Goal: Task Accomplishment & Management: Use online tool/utility

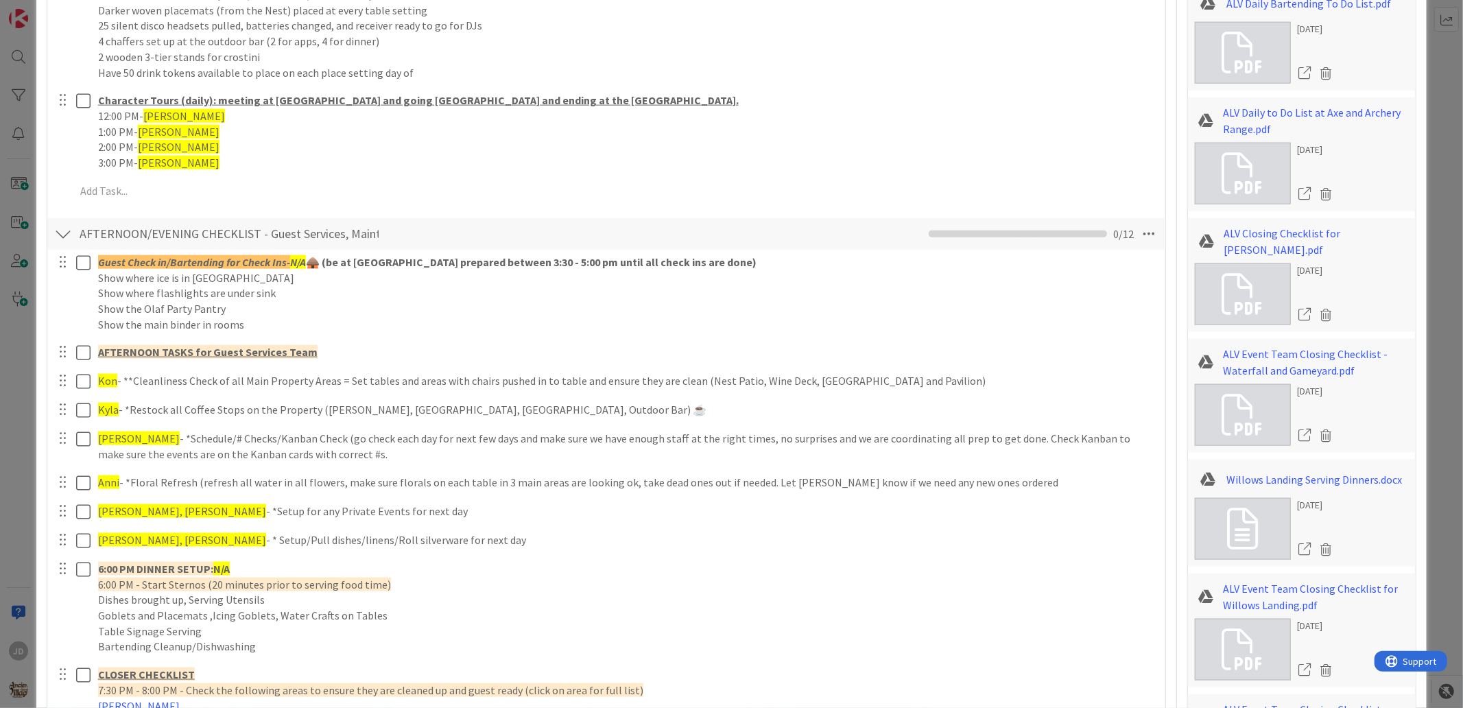
scroll to position [1143, 0]
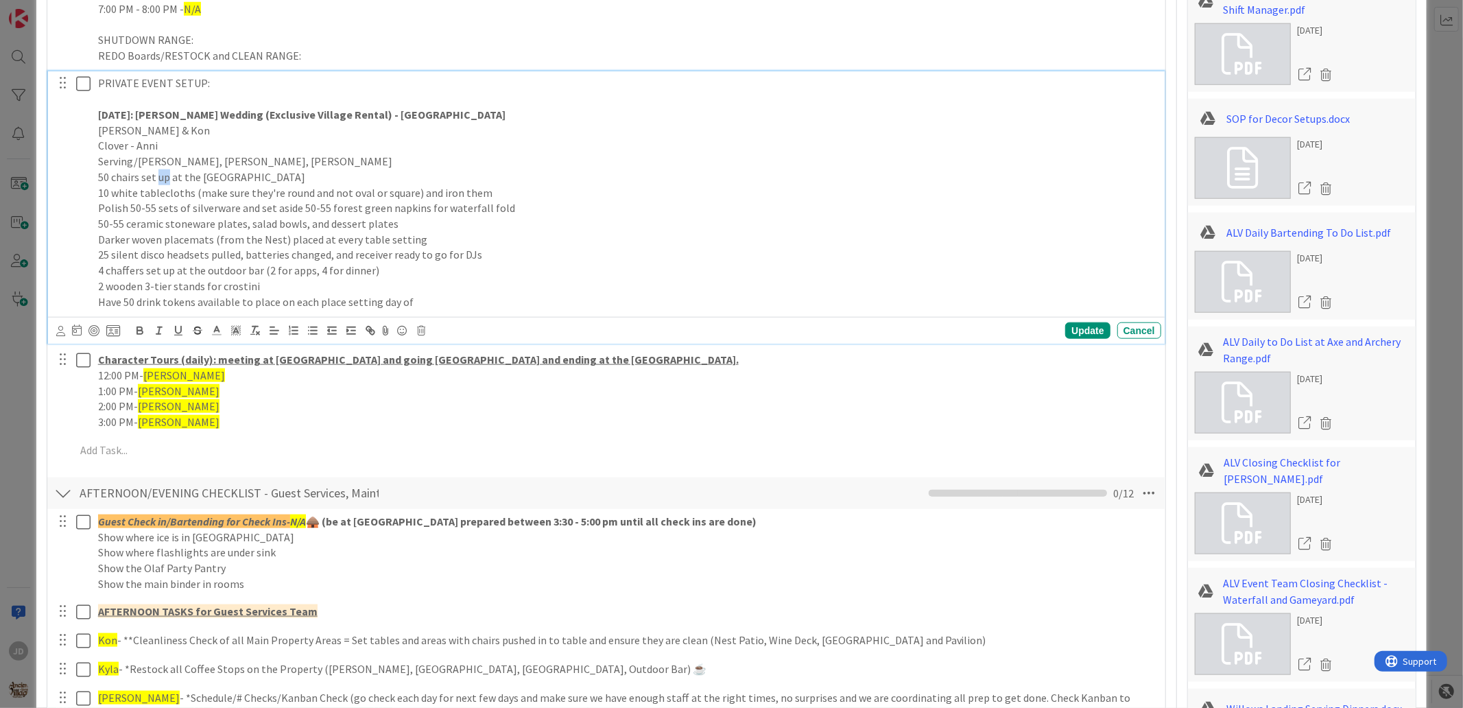
click at [1167, 52] on div "Title 66 / 128 10/4 GS TEAM AGENDA & ASSIGNMENTS - Day in the Life of the Villa…" at bounding box center [731, 430] width 1369 height 3038
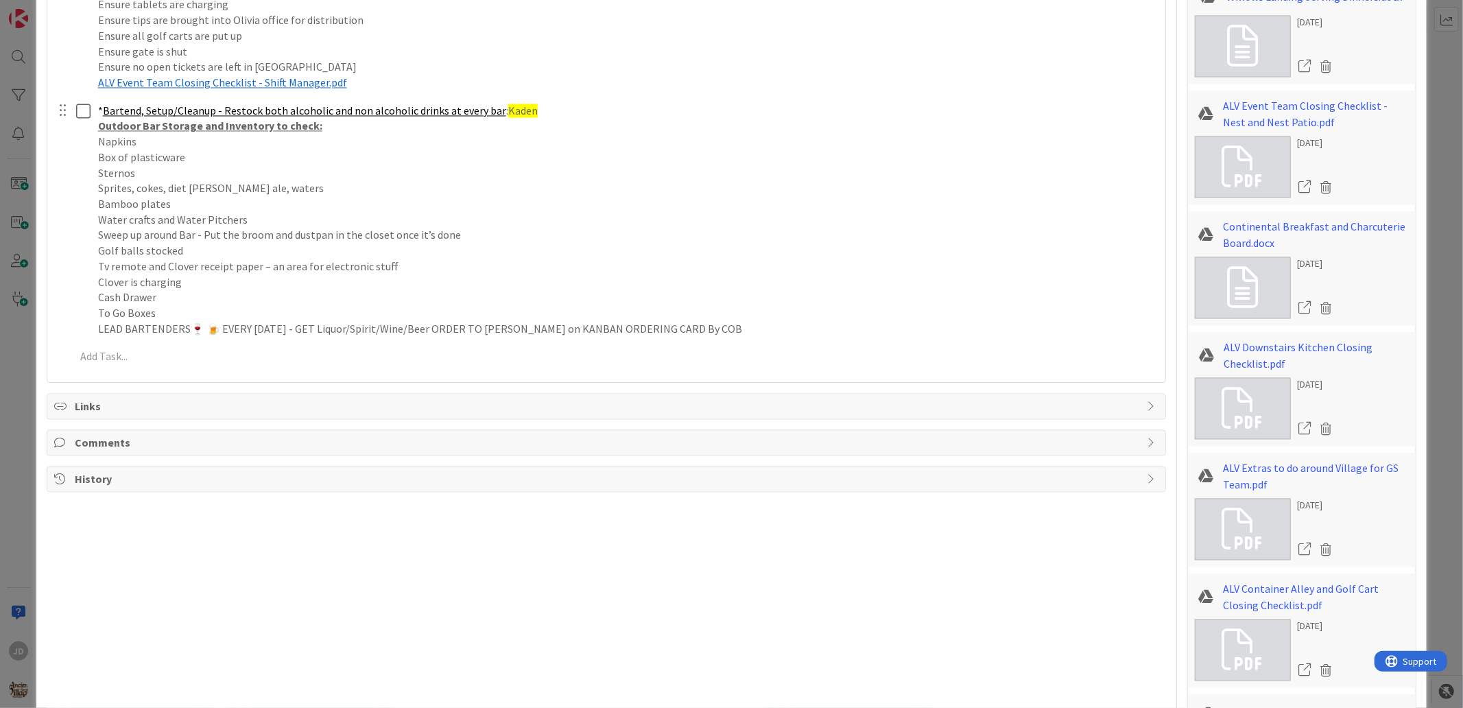
scroll to position [2058, 0]
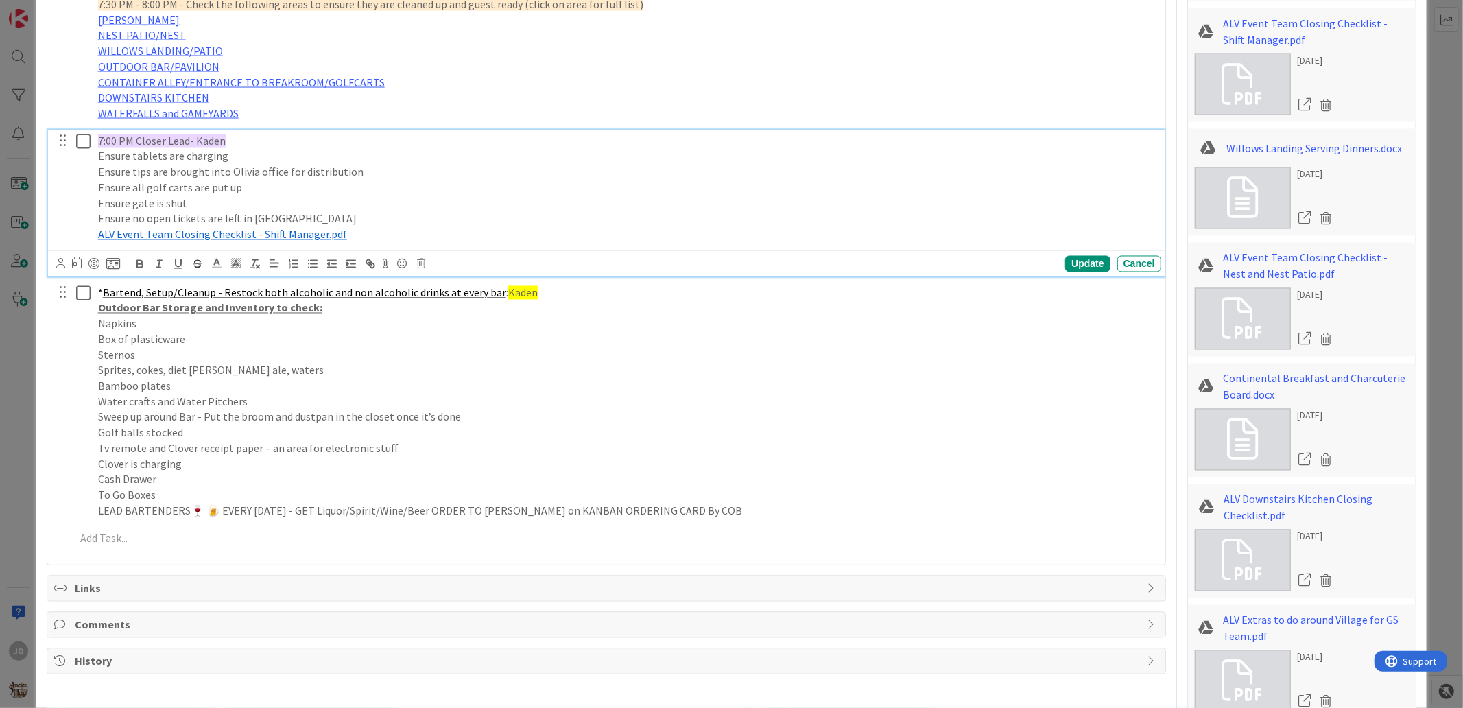
click at [224, 143] on p "7:00 PM Closer Lead- Kaden" at bounding box center [627, 142] width 1058 height 16
click at [230, 138] on p "7:00 PM Closer Lead- Kaden" at bounding box center [627, 142] width 1058 height 16
click at [1080, 259] on div "Update" at bounding box center [1087, 264] width 45 height 16
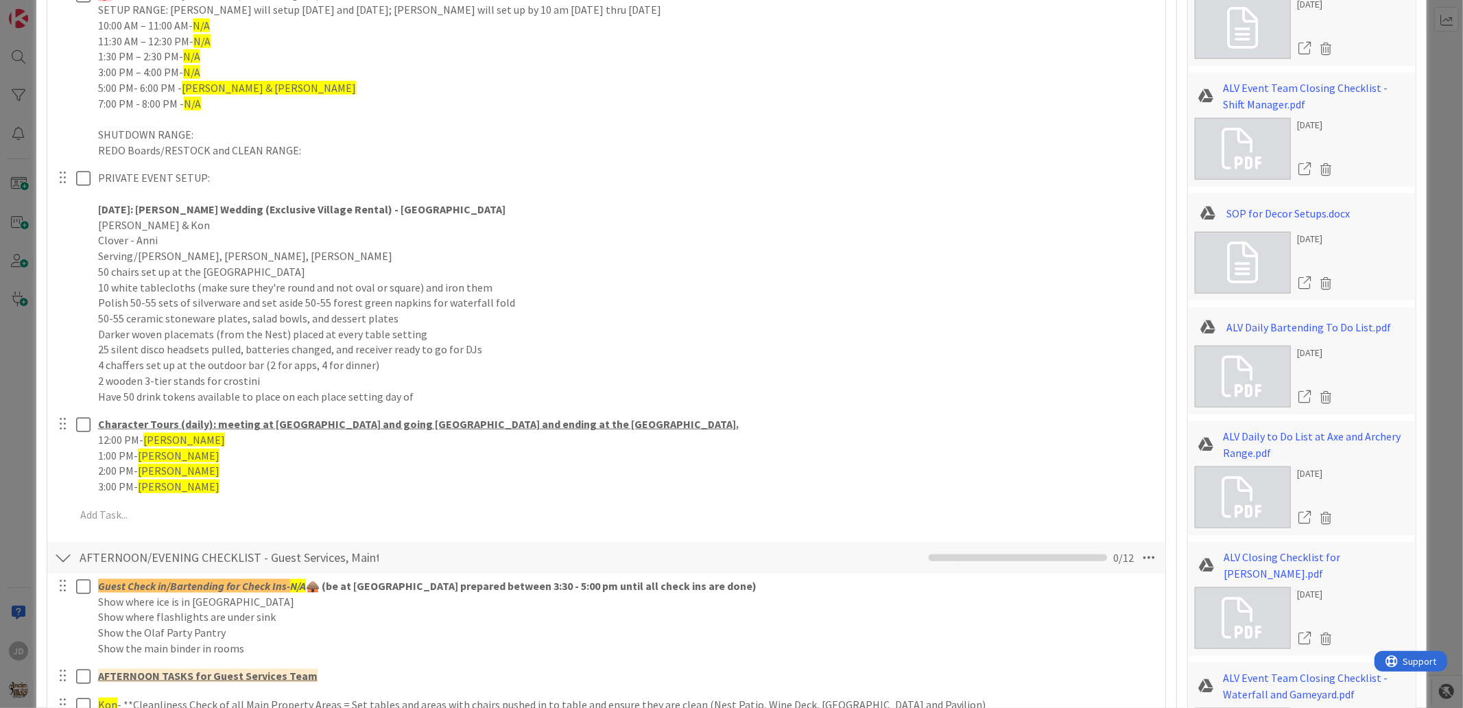
scroll to position [1089, 0]
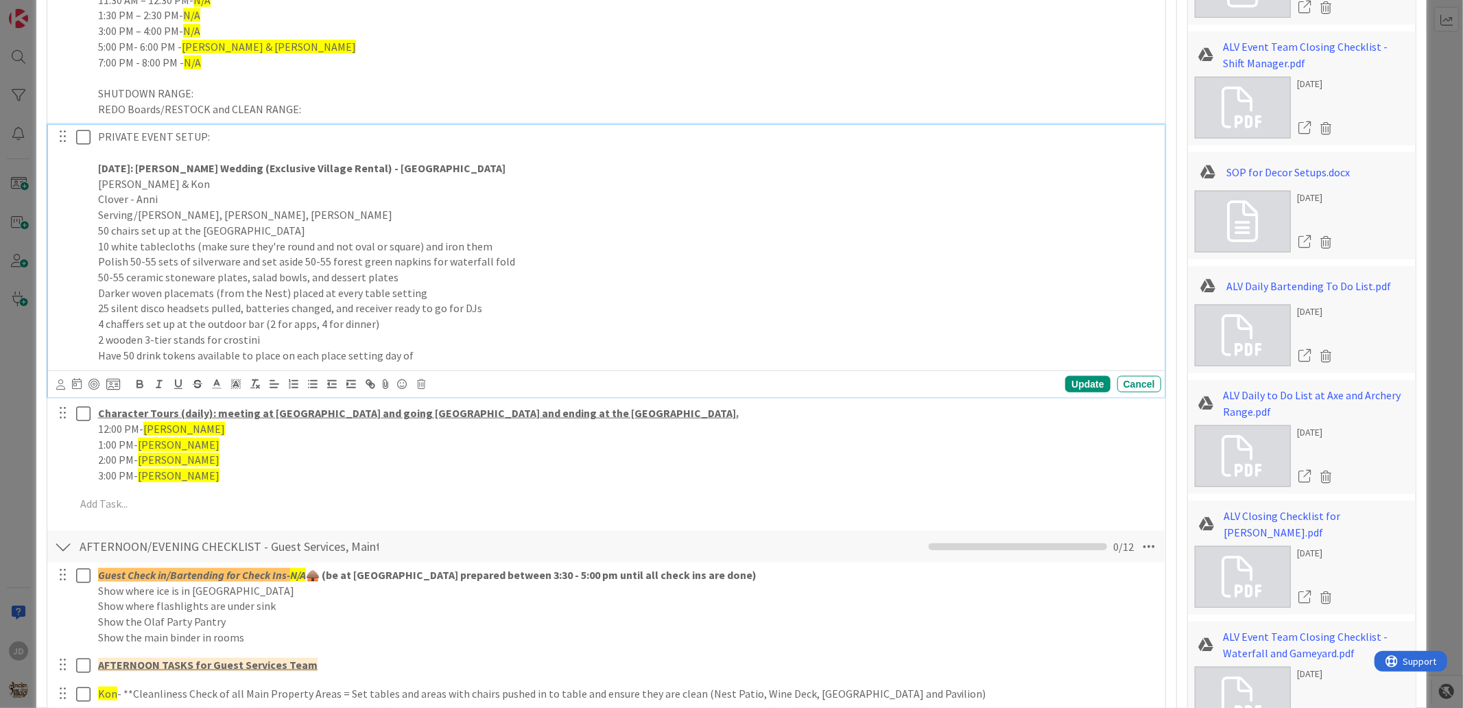
click at [127, 179] on p "[PERSON_NAME] & Kon" at bounding box center [627, 184] width 1058 height 16
click at [147, 187] on p "[PERSON_NAME] & Kon" at bounding box center [627, 184] width 1058 height 16
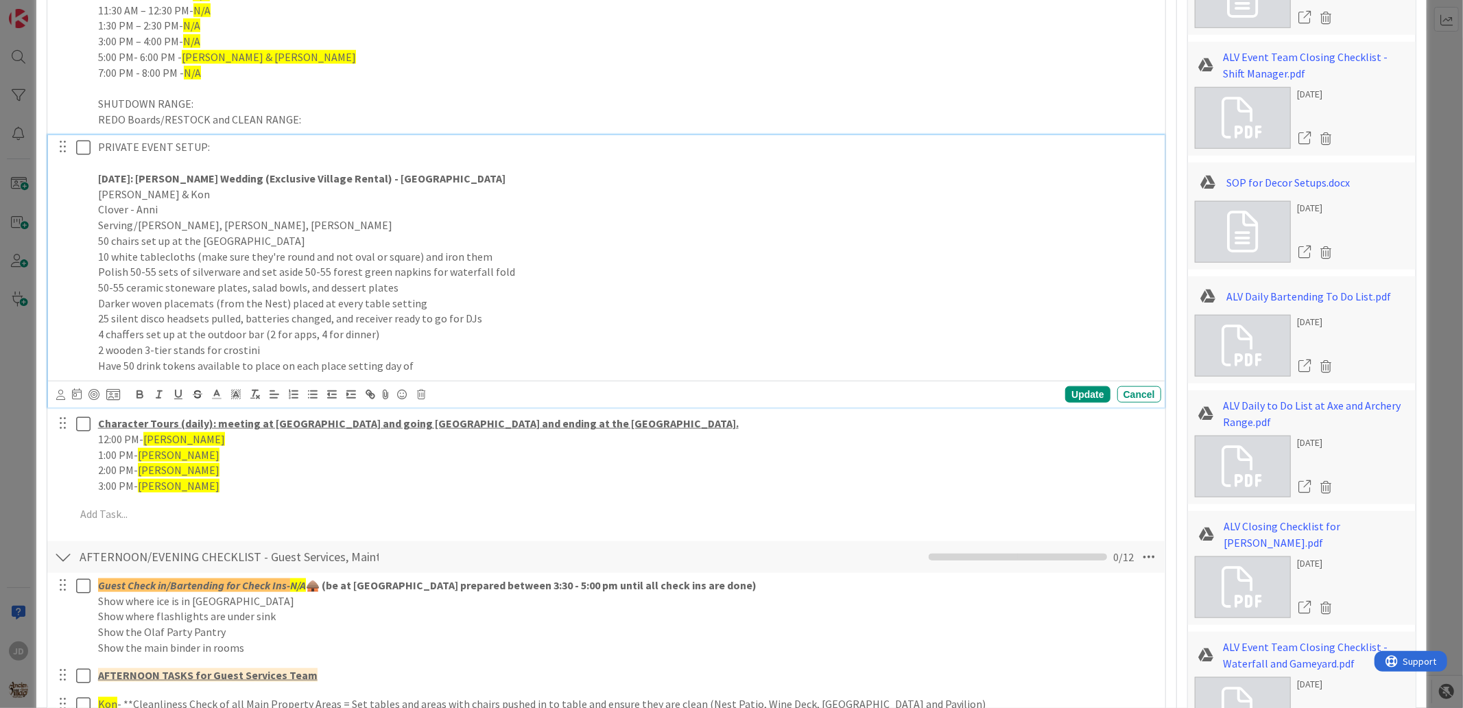
click at [139, 197] on p "[PERSON_NAME] & Kon" at bounding box center [627, 195] width 1058 height 16
click at [145, 192] on p "[PERSON_NAME] & Kon" at bounding box center [627, 195] width 1058 height 16
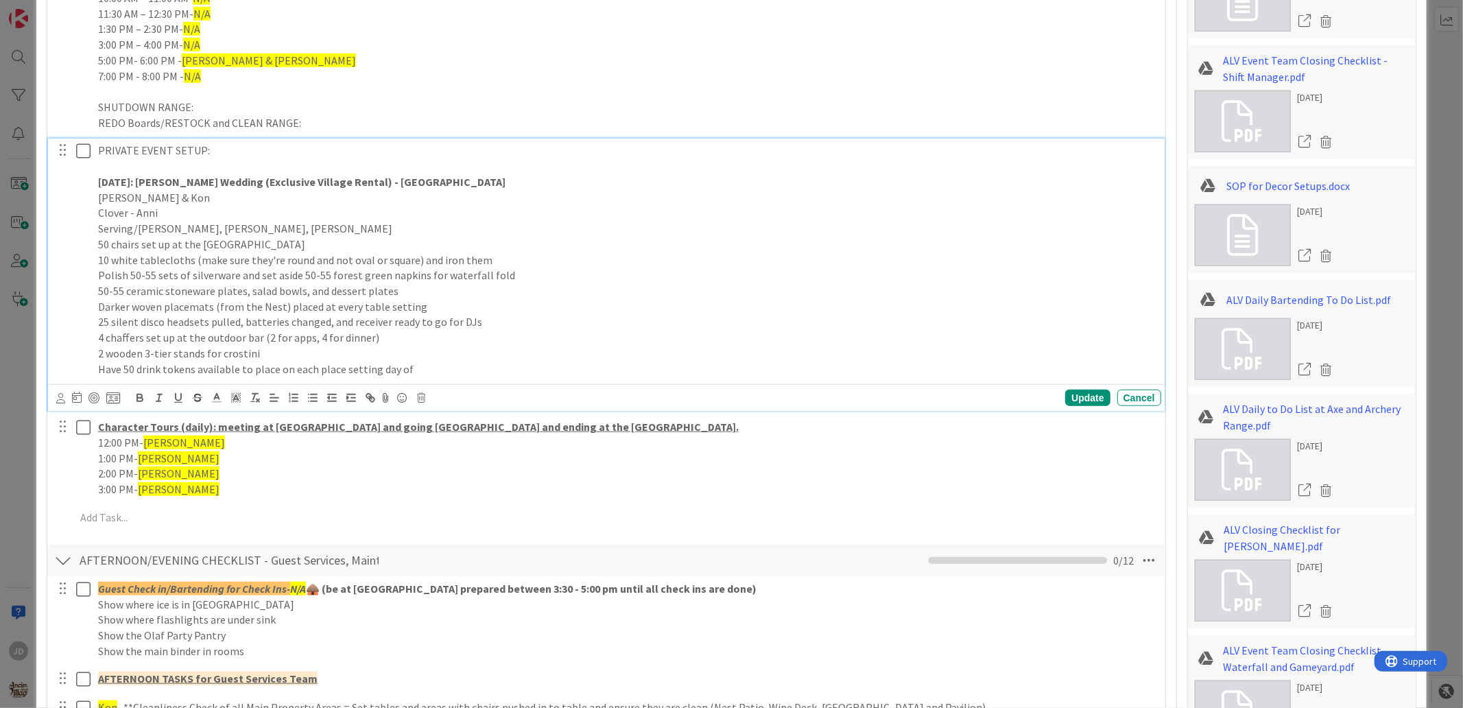
click at [152, 202] on p "[PERSON_NAME] & Kon" at bounding box center [627, 198] width 1058 height 16
click at [155, 202] on p "[PERSON_NAME] & Kon" at bounding box center [627, 198] width 1058 height 16
click at [1092, 394] on div "Update" at bounding box center [1087, 398] width 45 height 16
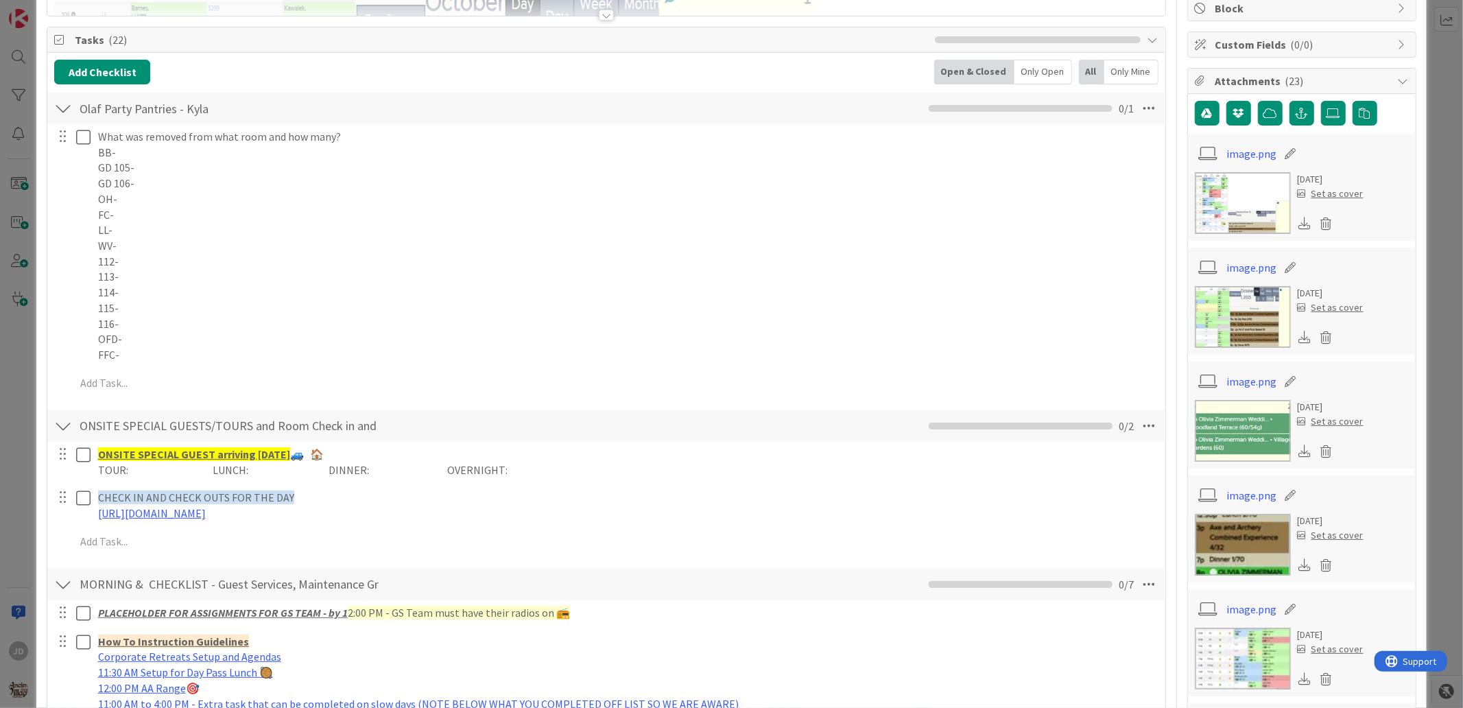
scroll to position [0, 0]
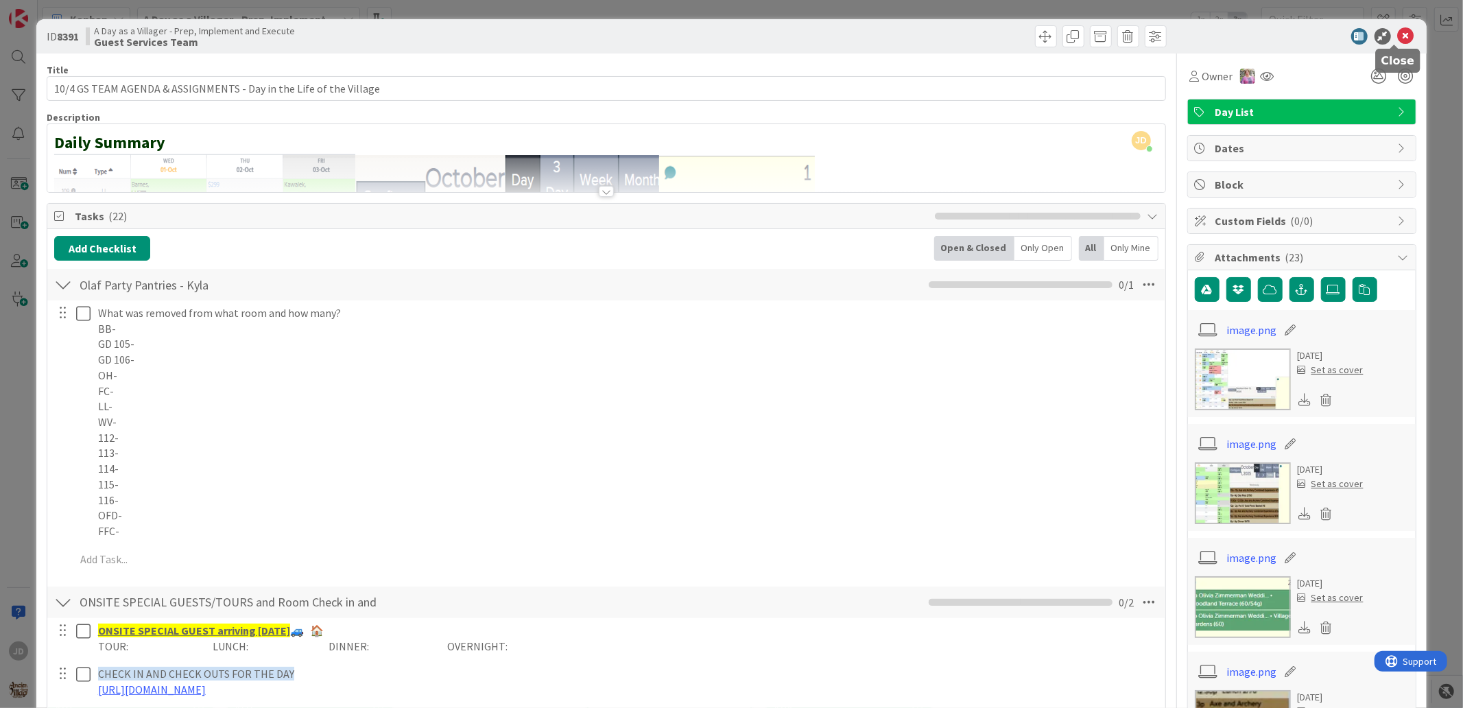
click at [1398, 33] on icon at bounding box center [1406, 36] width 16 height 16
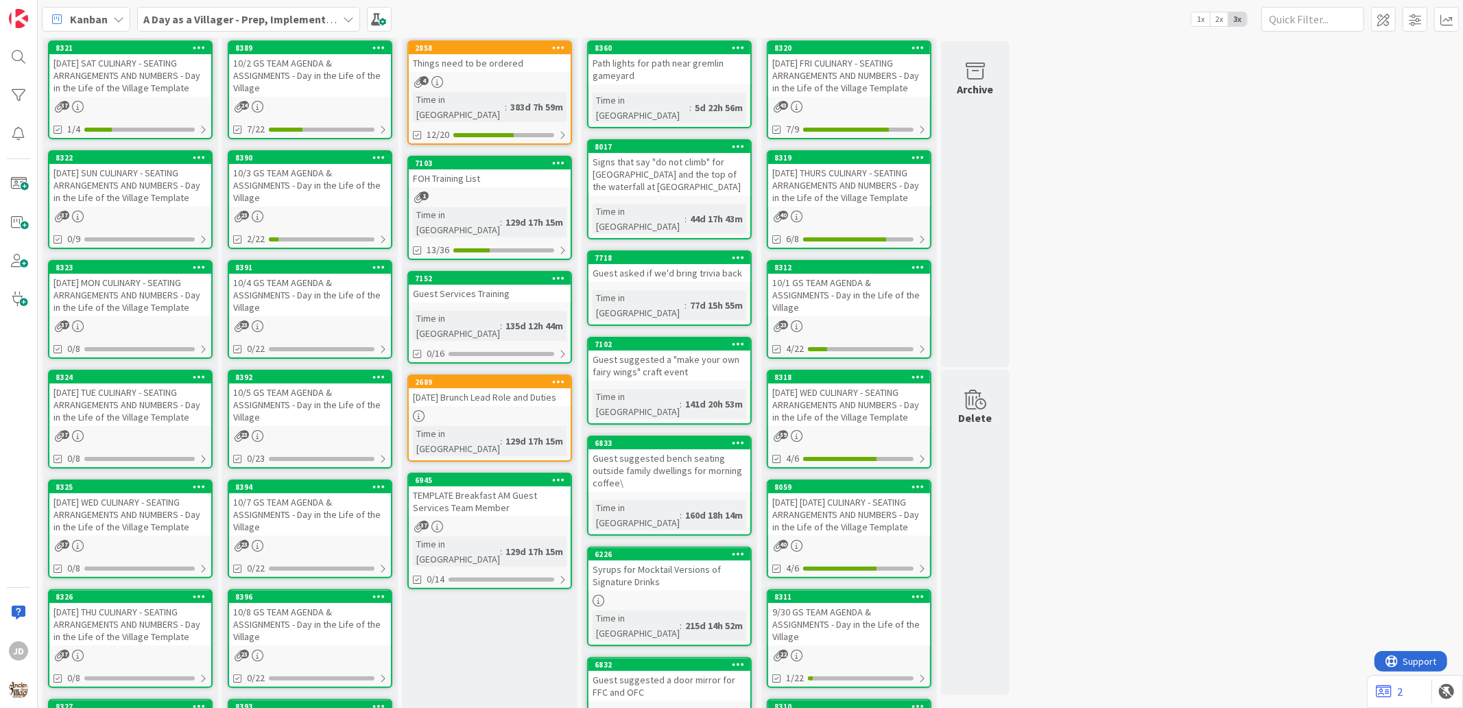
click at [91, 70] on div "[DATE] SAT CULINARY - SEATING ARRANGEMENTS AND NUMBERS - Day in the Life of the…" at bounding box center [130, 75] width 162 height 43
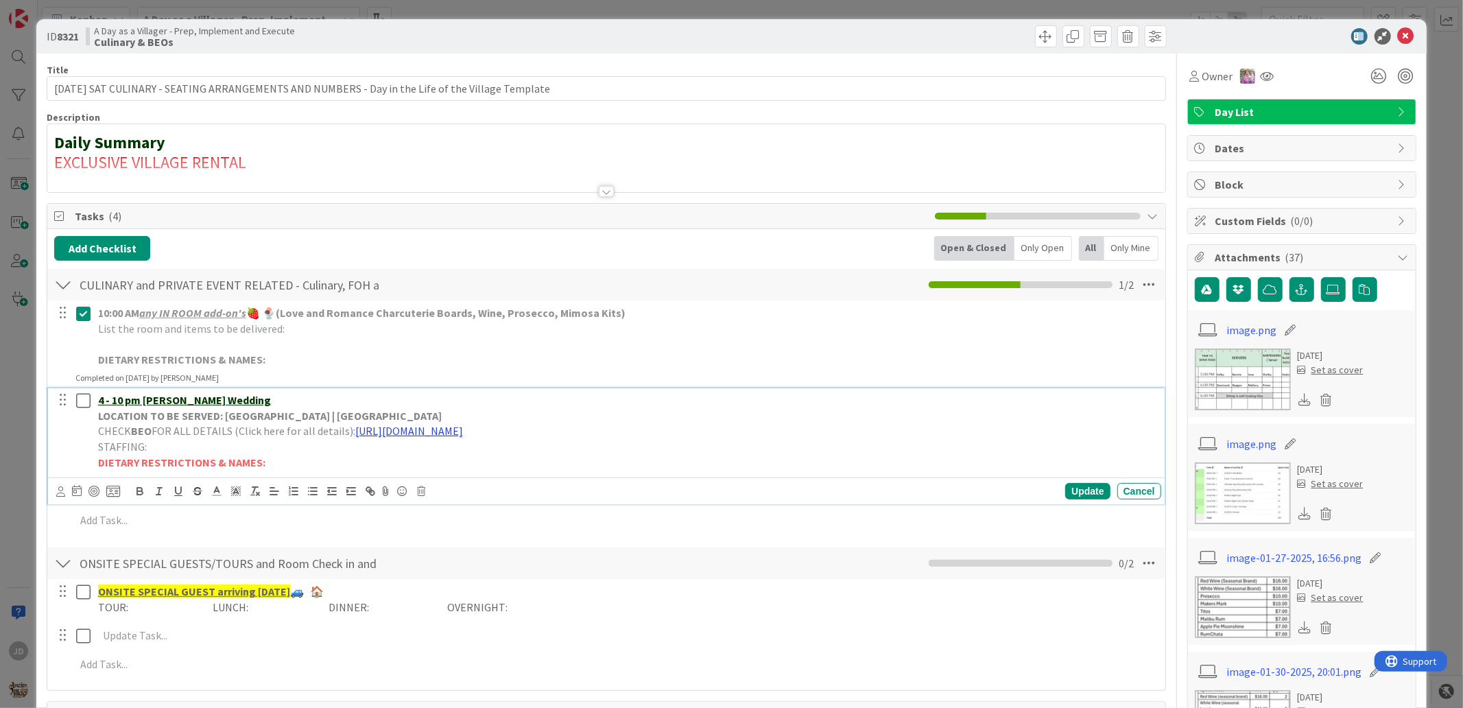
click at [410, 431] on link "[URL][DOMAIN_NAME]" at bounding box center [409, 431] width 108 height 14
click at [497, 455] on link "[URL][DOMAIN_NAME]" at bounding box center [519, 458] width 94 height 18
